Goal: Task Accomplishment & Management: Manage account settings

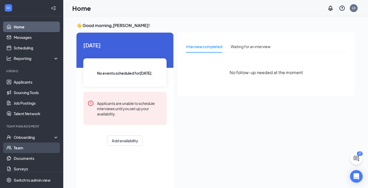
click at [21, 147] on link "Team" at bounding box center [36, 148] width 45 height 11
click at [51, 8] on icon "Collapse" at bounding box center [53, 8] width 5 height 5
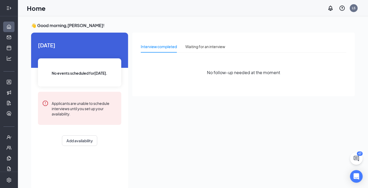
click at [9, 7] on icon "Expand" at bounding box center [8, 8] width 5 height 5
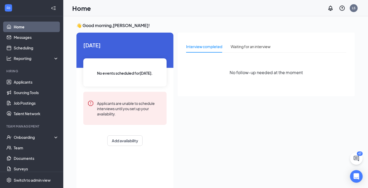
click at [9, 7] on icon "WorkstreamLogo" at bounding box center [9, 8] width 4 height 2
click at [22, 39] on link "Messages" at bounding box center [36, 37] width 45 height 11
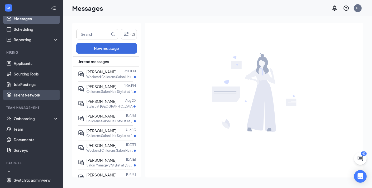
scroll to position [28, 0]
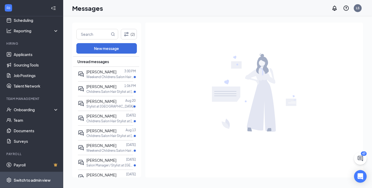
click at [32, 181] on div "Switch to admin view" at bounding box center [32, 180] width 37 height 5
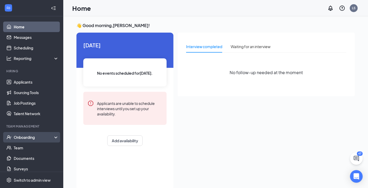
click at [21, 139] on div "Onboarding" at bounding box center [34, 137] width 41 height 5
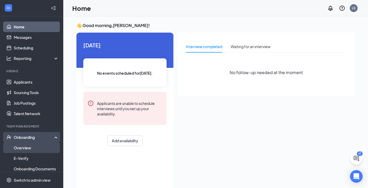
click at [19, 151] on link "Overview" at bounding box center [36, 148] width 45 height 11
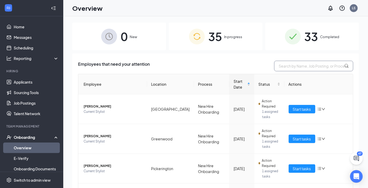
click at [299, 64] on input "text" at bounding box center [313, 66] width 79 height 11
type input "jennifer tran"
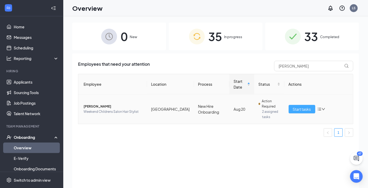
click at [297, 106] on span "Start tasks" at bounding box center [302, 109] width 18 height 6
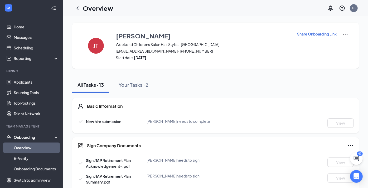
click at [312, 35] on p "Share Onboarding Link" at bounding box center [317, 33] width 40 height 5
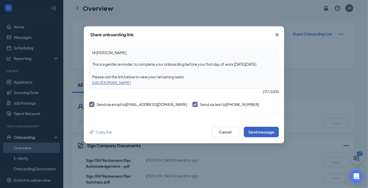
click at [257, 130] on button "Send message" at bounding box center [261, 132] width 35 height 11
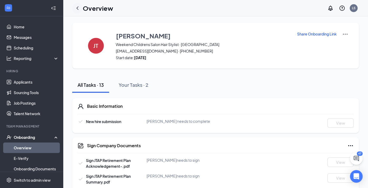
click at [75, 8] on icon "ChevronLeft" at bounding box center [77, 8] width 6 height 6
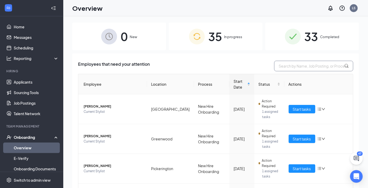
click at [294, 63] on input "text" at bounding box center [313, 66] width 79 height 11
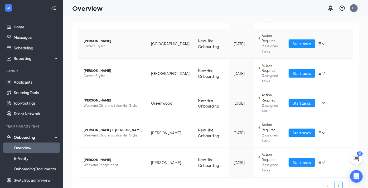
scroll to position [102, 0]
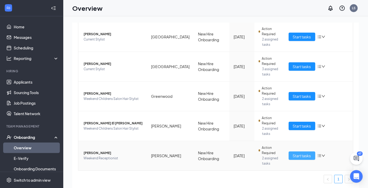
type input "la"
click at [298, 155] on span "Start tasks" at bounding box center [302, 156] width 18 height 6
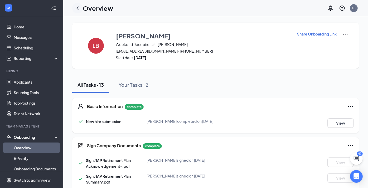
click at [77, 8] on icon "ChevronLeft" at bounding box center [77, 8] width 6 height 6
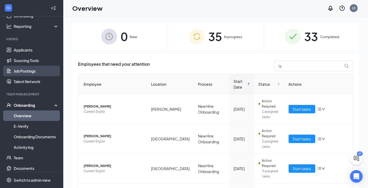
scroll to position [70, 0]
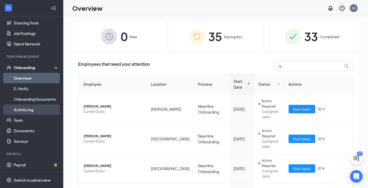
click at [23, 111] on link "Activity log" at bounding box center [36, 110] width 45 height 11
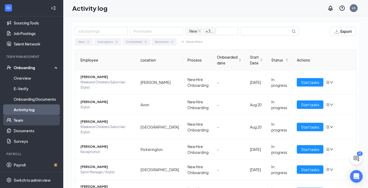
click at [18, 120] on link "Team" at bounding box center [36, 120] width 45 height 11
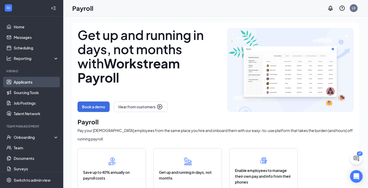
click at [15, 79] on link "Applicants" at bounding box center [36, 82] width 45 height 11
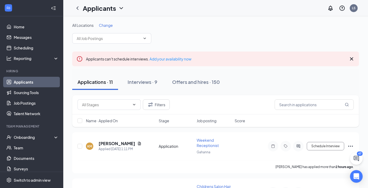
click at [352, 58] on icon "Cross" at bounding box center [351, 58] width 3 height 3
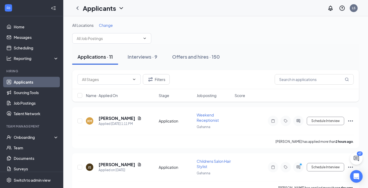
click at [320, 61] on div "Applications · 11 Interviews · 9 Offers and hires · 150" at bounding box center [215, 57] width 287 height 16
click at [261, 46] on div "Applications · 11 Interviews · 9 Offers and hires · 150" at bounding box center [215, 57] width 287 height 26
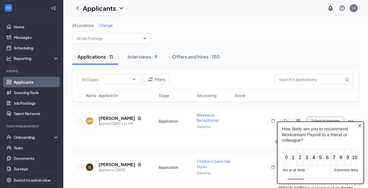
click at [361, 125] on icon "Close button" at bounding box center [359, 126] width 4 height 4
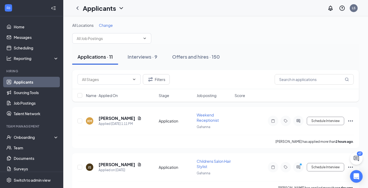
click at [259, 23] on div "All Locations Change" at bounding box center [215, 25] width 287 height 5
click at [20, 148] on link "Team" at bounding box center [36, 148] width 45 height 11
